Goal: Navigation & Orientation: Find specific page/section

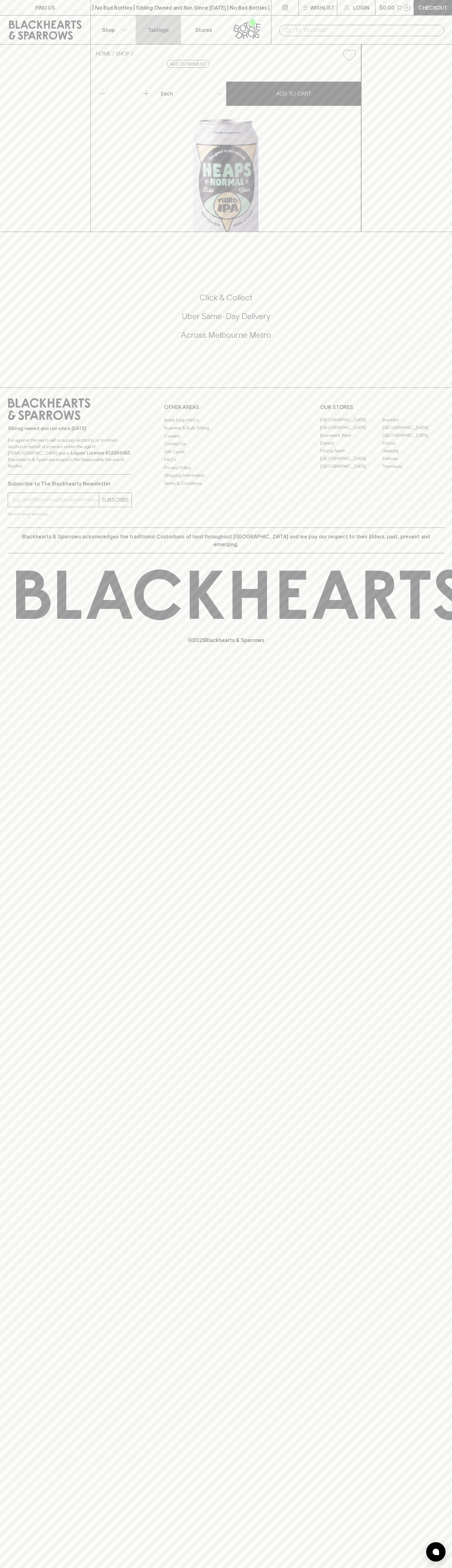
click at [158, 20] on link "Tastings" at bounding box center [158, 29] width 45 height 29
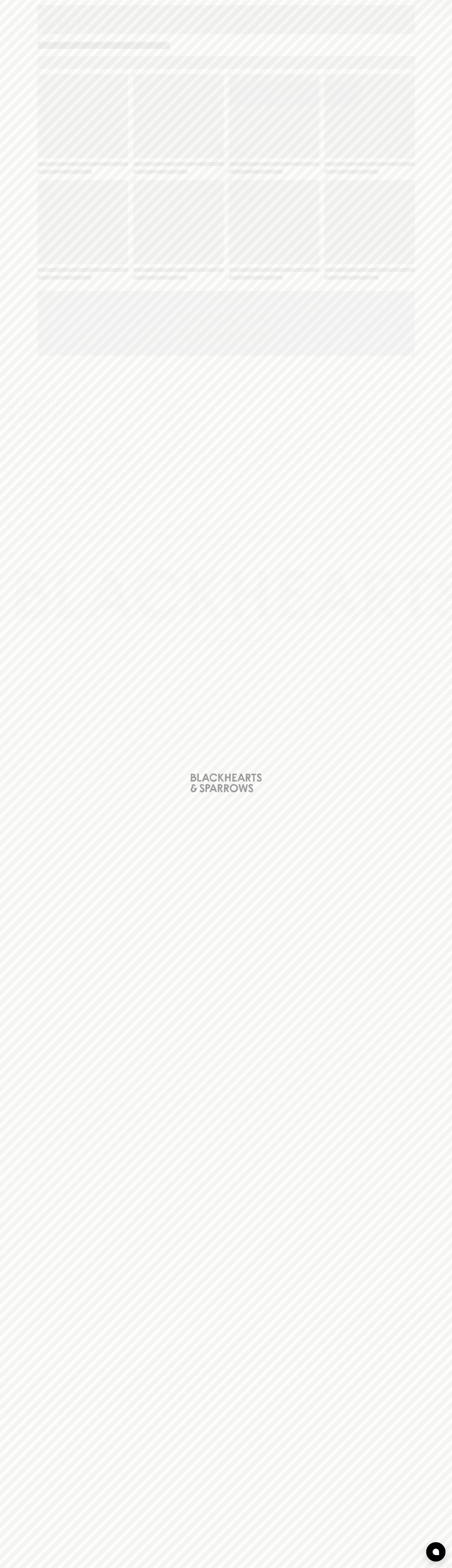
click at [424, 1567] on html "FIND US | No Bad Bottles | Sibling Owned and Run Since 2006 | No Bad Bottles | …" at bounding box center [226, 784] width 452 height 1568
click at [190, 1567] on html "FIND US | No Bad Bottles | Sibling Owned and Run Since 2006 | No Bad Bottles | …" at bounding box center [226, 784] width 452 height 1568
click at [4, 1471] on div "Loading" at bounding box center [226, 784] width 452 height 1568
